Goal: Check status: Check status

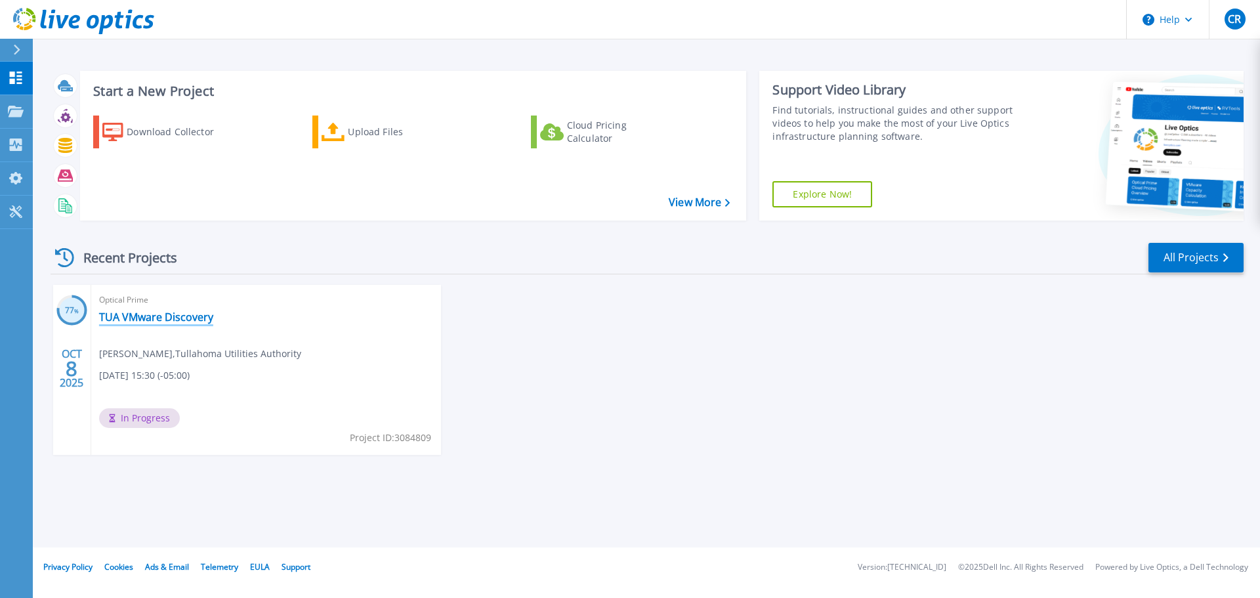
click at [151, 324] on link "TUA VMware Discovery" at bounding box center [156, 317] width 114 height 13
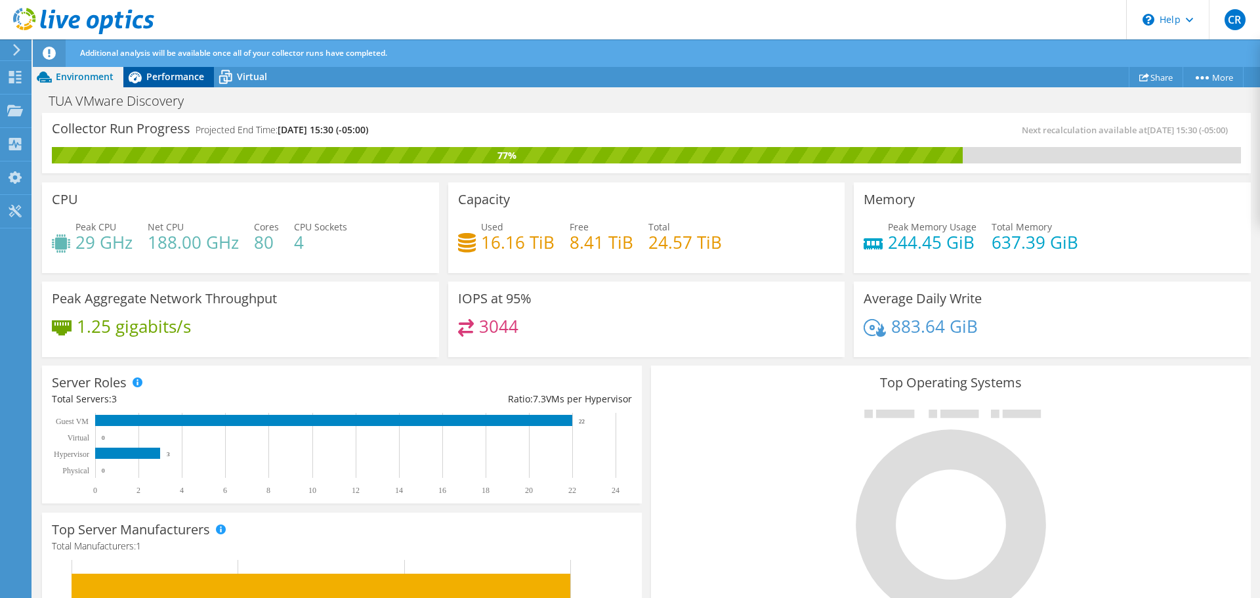
click at [165, 78] on span "Performance" at bounding box center [175, 76] width 58 height 12
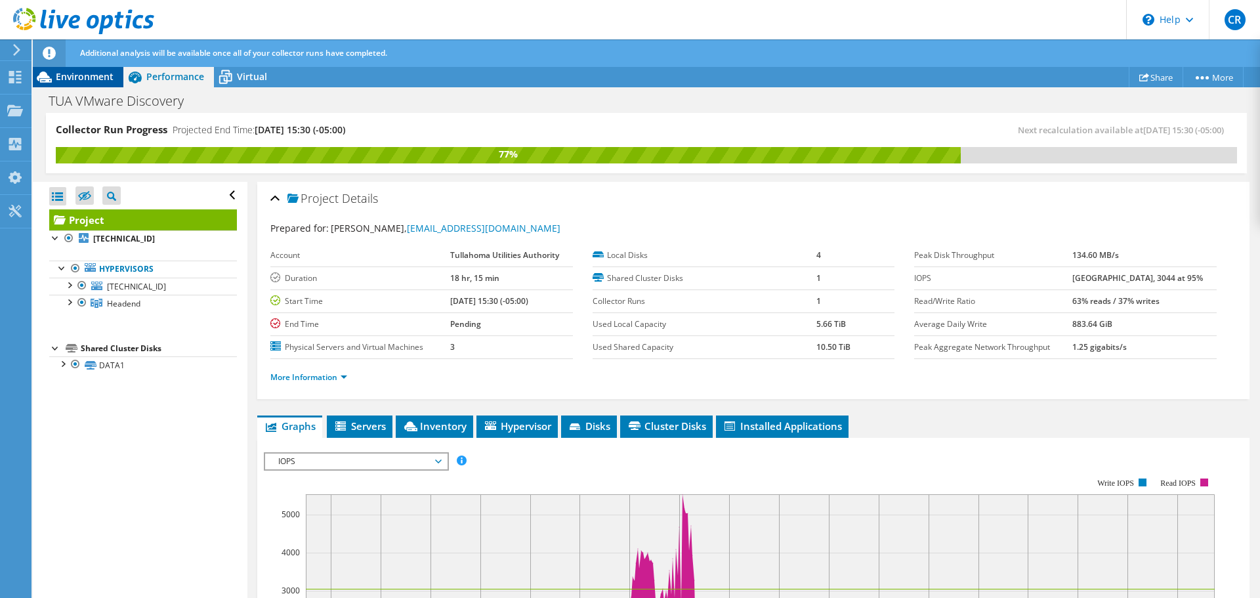
click at [70, 80] on span "Environment" at bounding box center [85, 76] width 58 height 12
